Goal: Find specific page/section: Find specific page/section

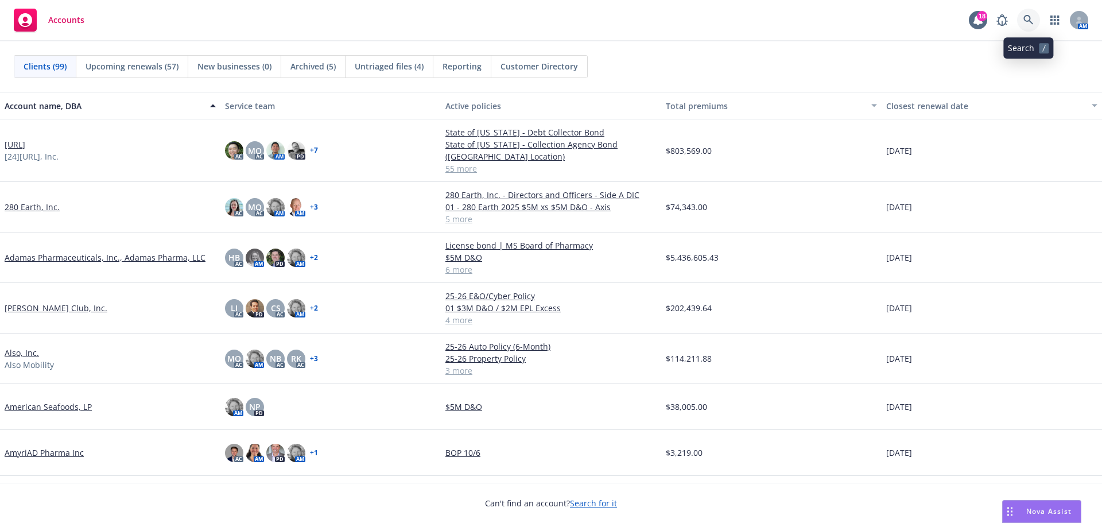
click at [1025, 16] on icon at bounding box center [1028, 20] width 10 height 10
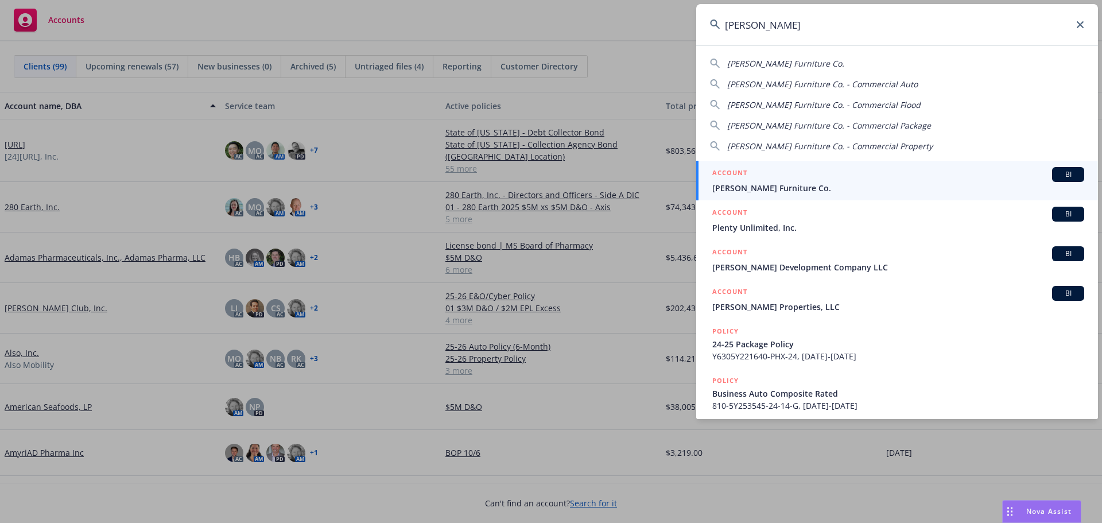
type input "[PERSON_NAME]"
click at [1060, 176] on span "BI" at bounding box center [1067, 174] width 23 height 10
